Goal: Find specific page/section: Find specific page/section

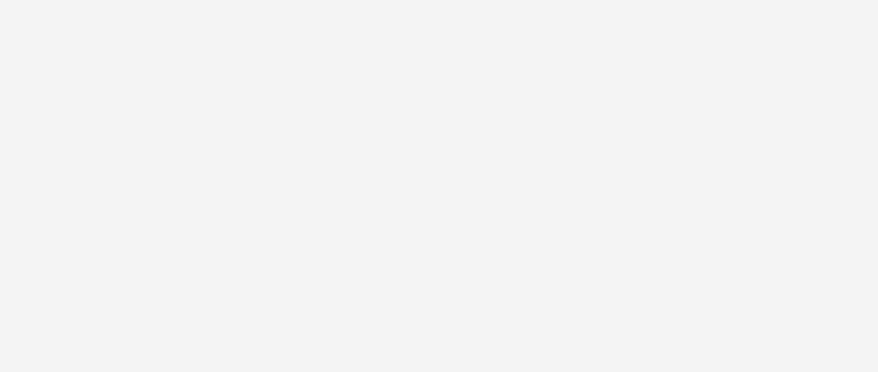
select select "ac009755-aa48-4799-8050-7a339a378eb8"
select select "974f22a8-96bf-4ab0-903c-b2da3aad1b4f"
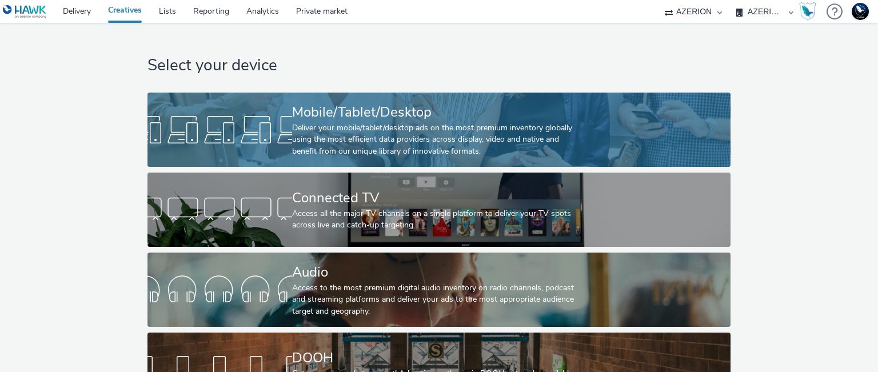
click at [331, 107] on div "Mobile/Tablet/Desktop" at bounding box center [436, 112] width 289 height 20
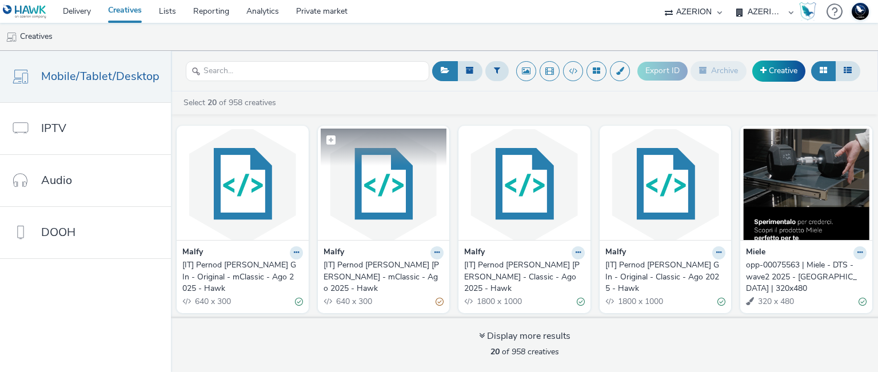
click at [368, 178] on img at bounding box center [384, 184] width 126 height 111
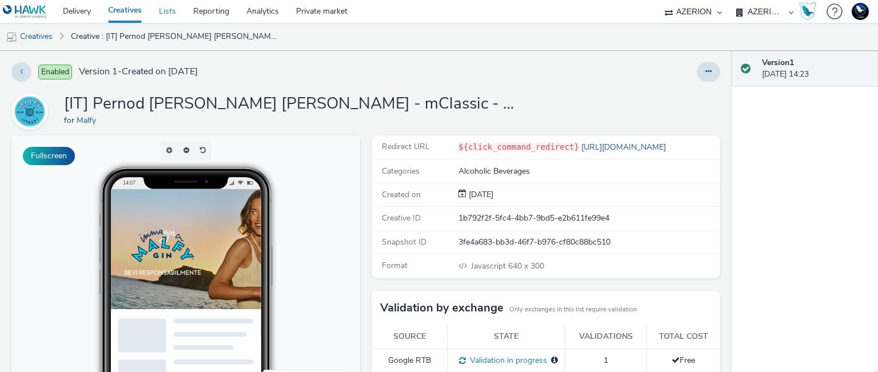
click at [165, 17] on link "Lists" at bounding box center [167, 11] width 34 height 23
